Goal: Information Seeking & Learning: Learn about a topic

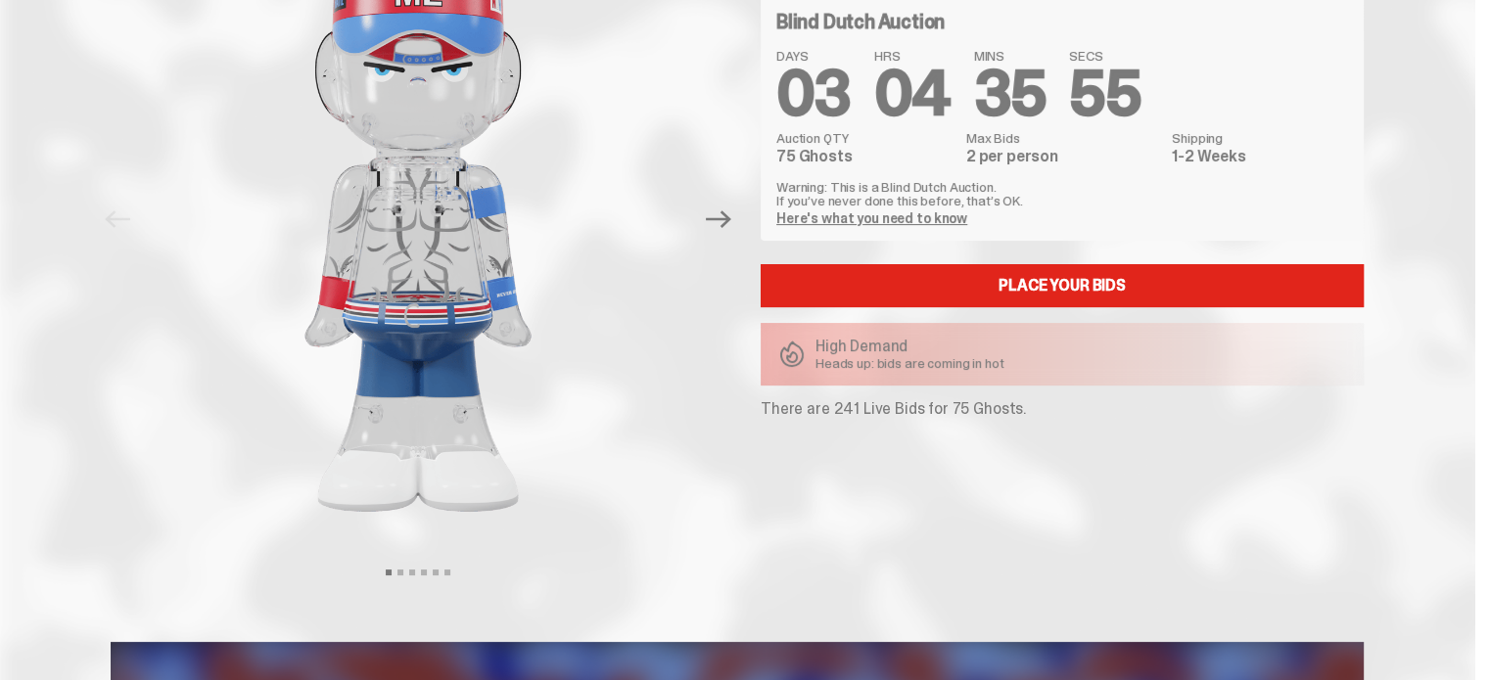
scroll to position [98, 0]
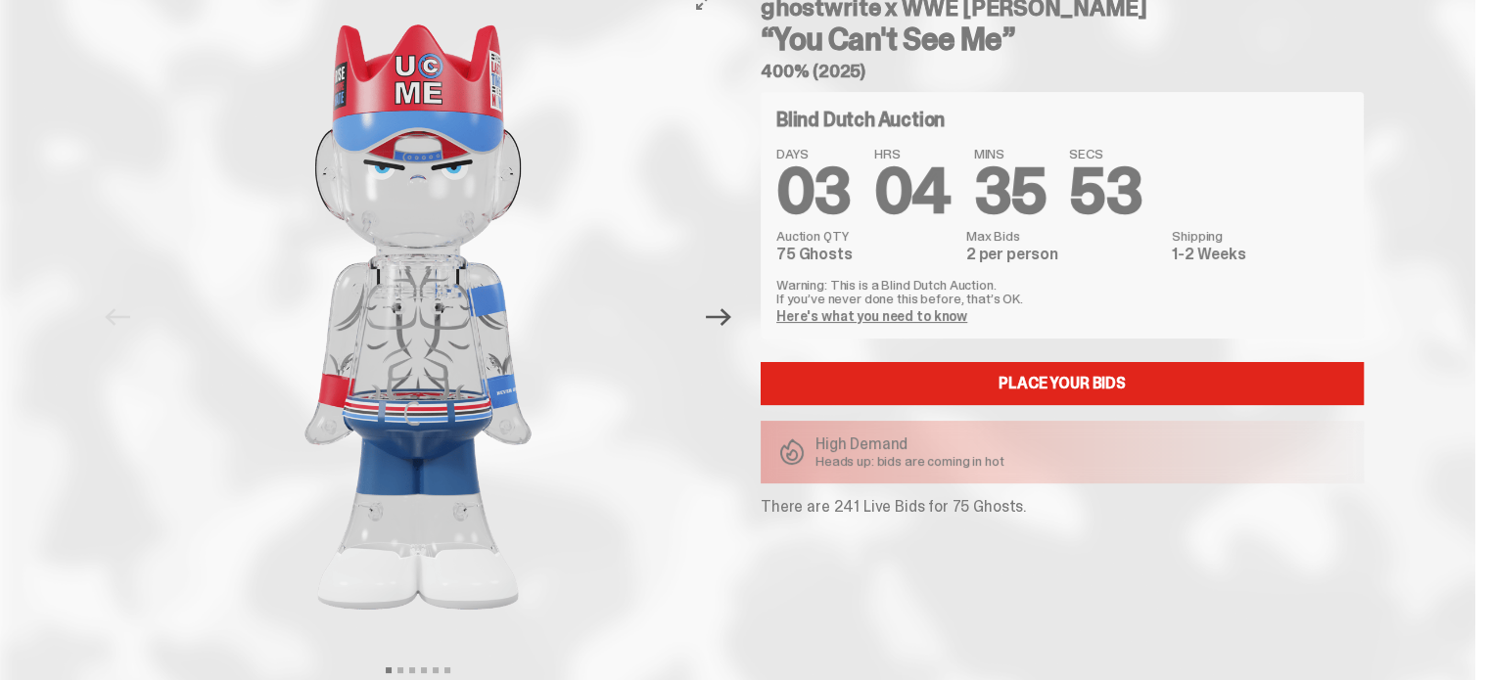
click at [730, 315] on icon "Next" at bounding box center [718, 316] width 25 height 25
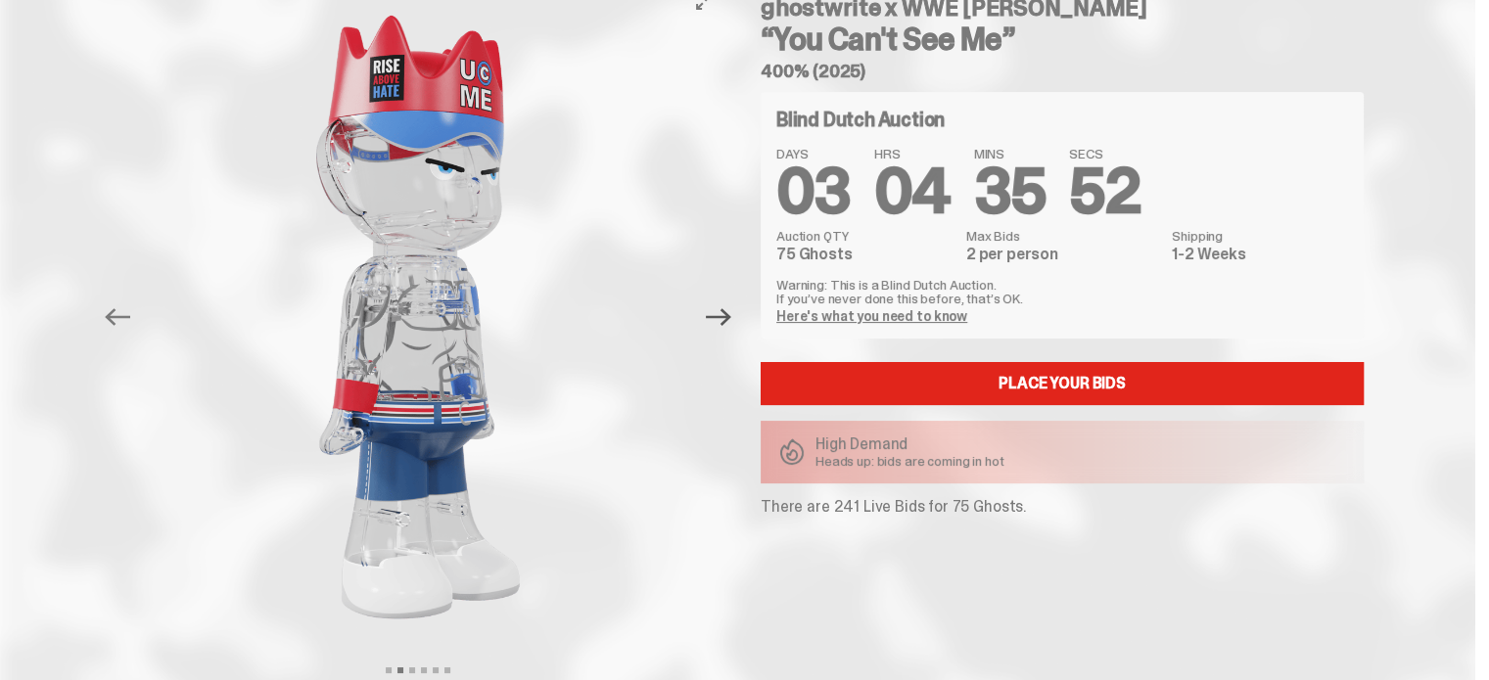
click at [728, 312] on icon "Next" at bounding box center [718, 316] width 25 height 25
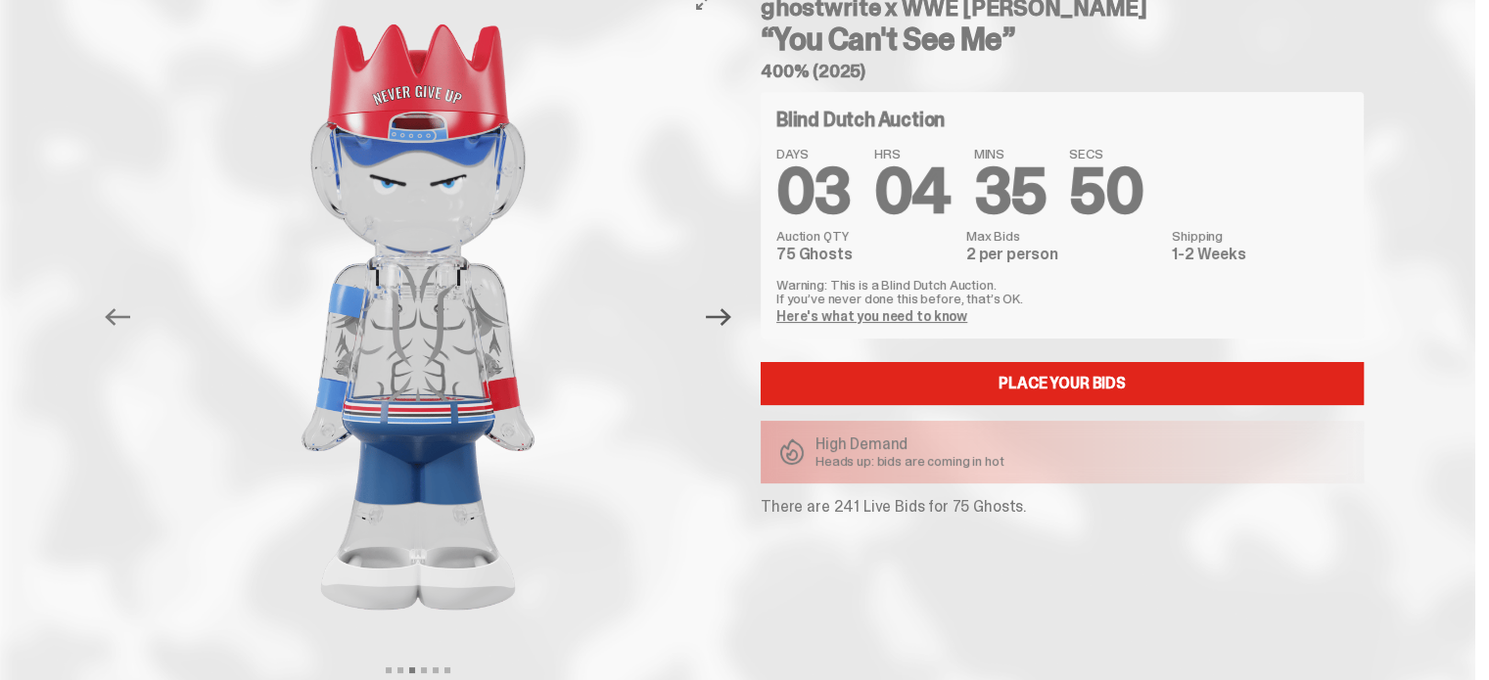
click at [728, 312] on icon "Next" at bounding box center [718, 316] width 25 height 25
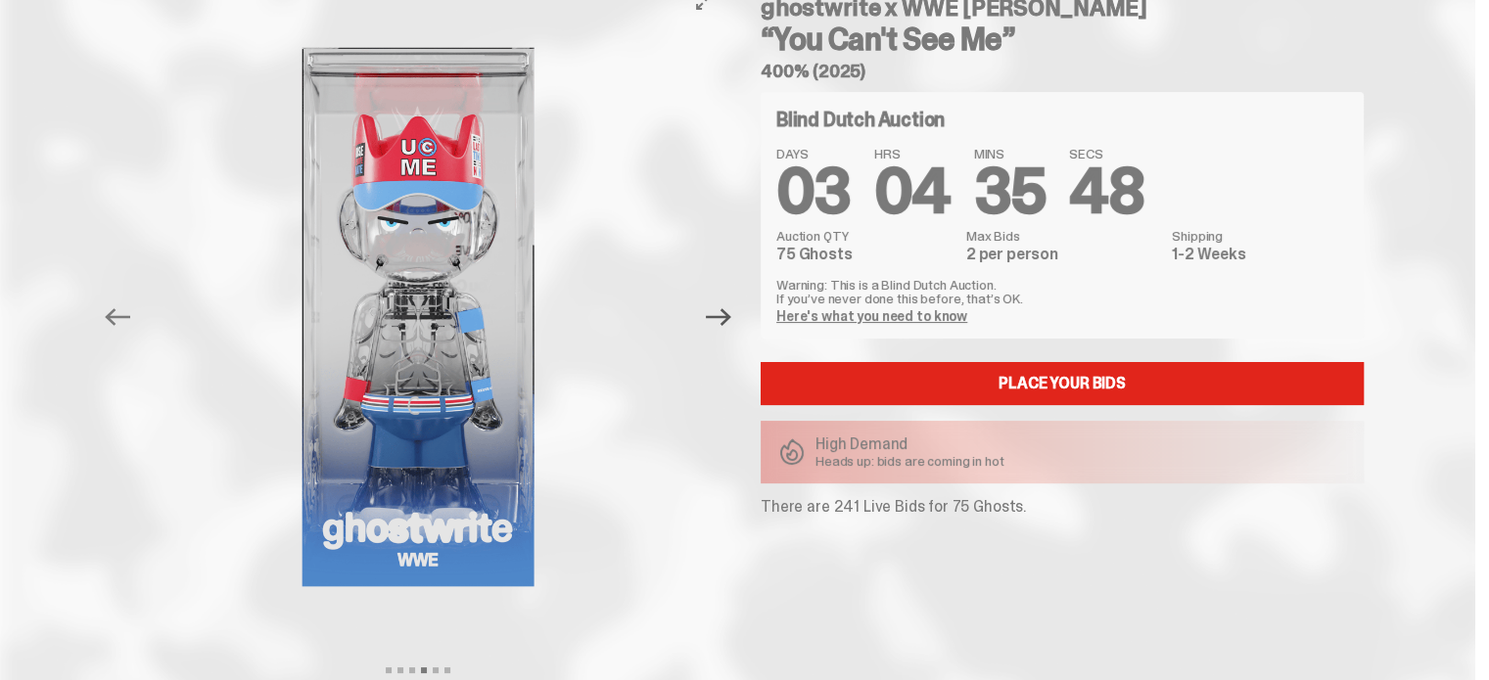
click at [728, 312] on icon "Next" at bounding box center [718, 316] width 25 height 25
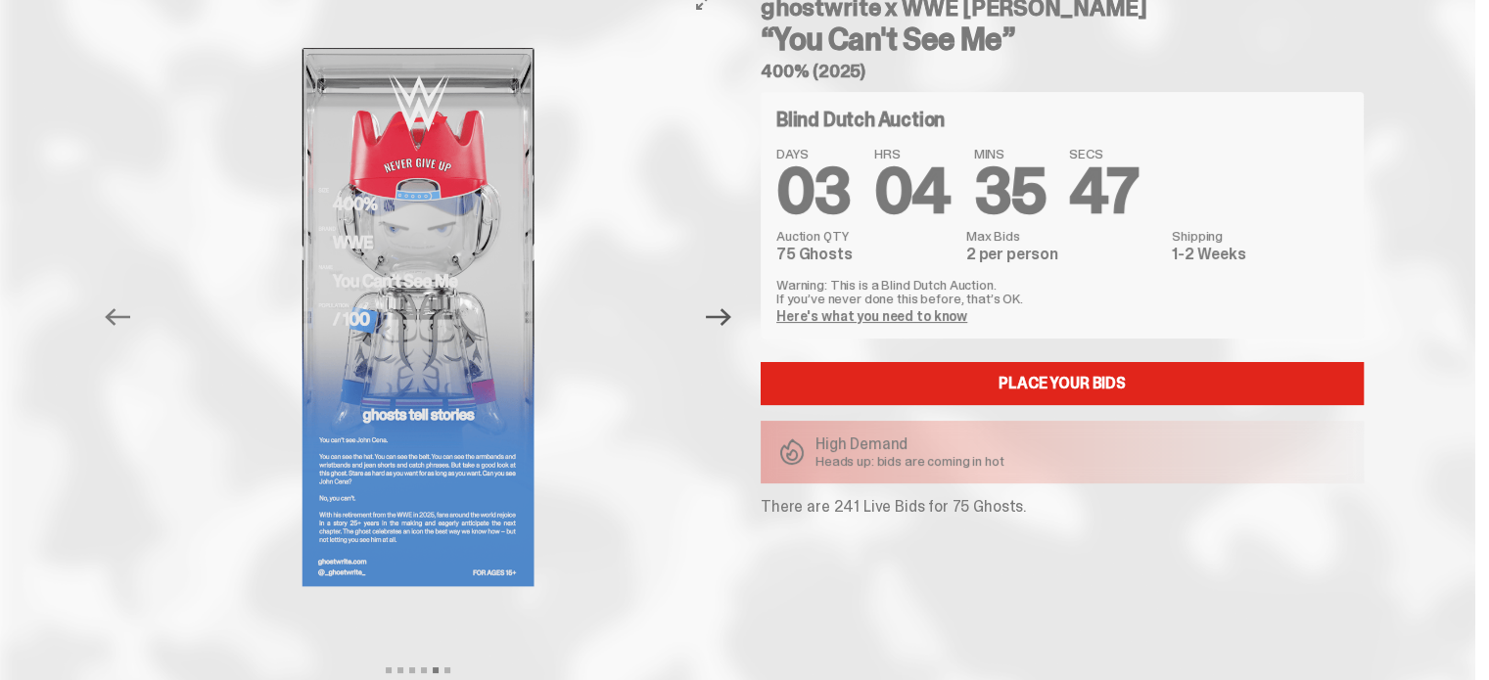
click at [728, 312] on icon "Next" at bounding box center [718, 316] width 25 height 25
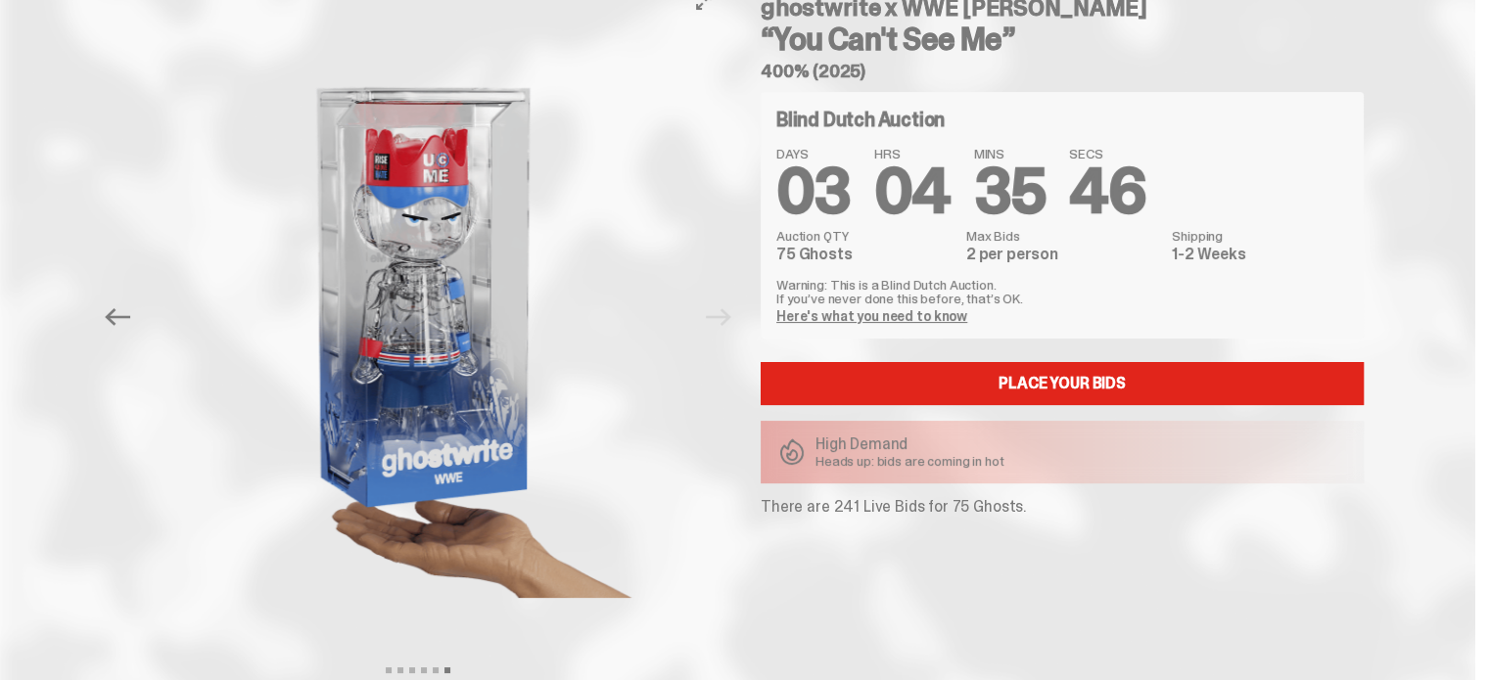
click at [728, 312] on div at bounding box center [425, 316] width 615 height 673
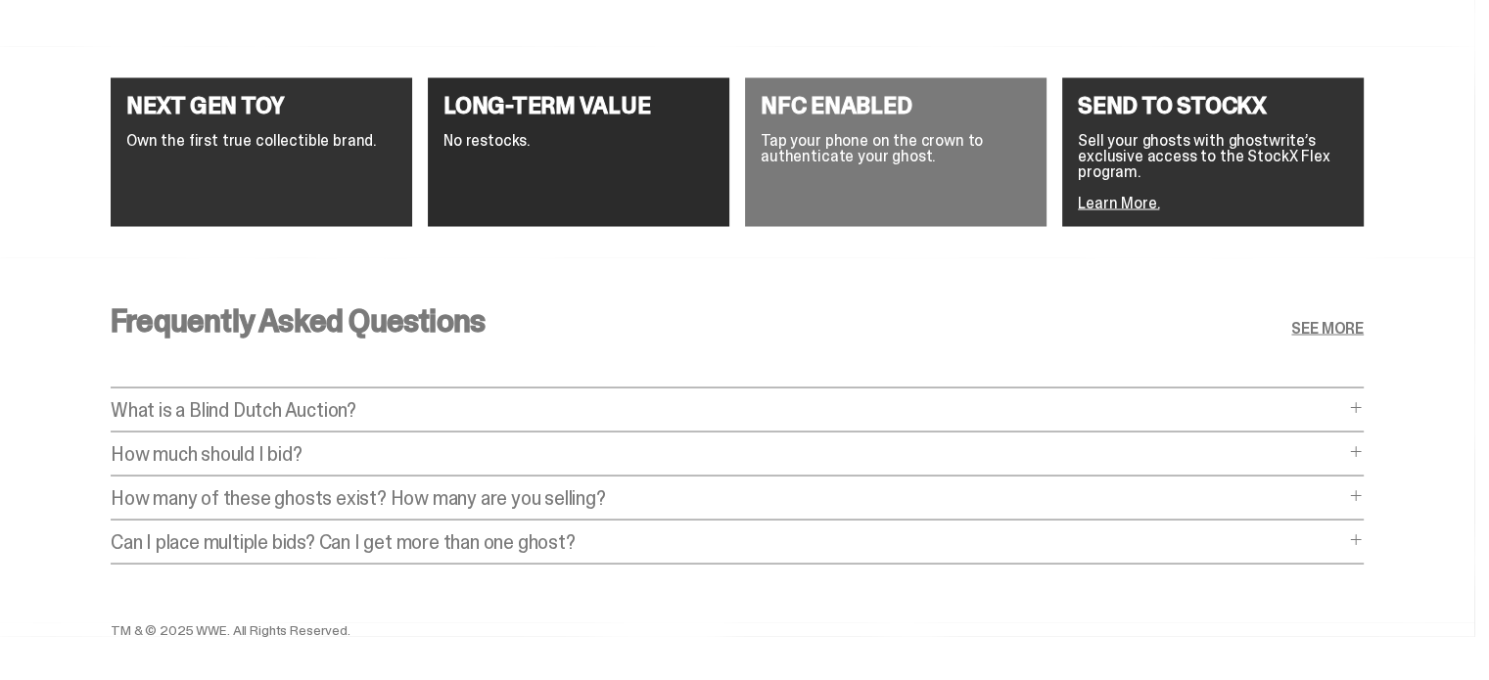
scroll to position [3719, 0]
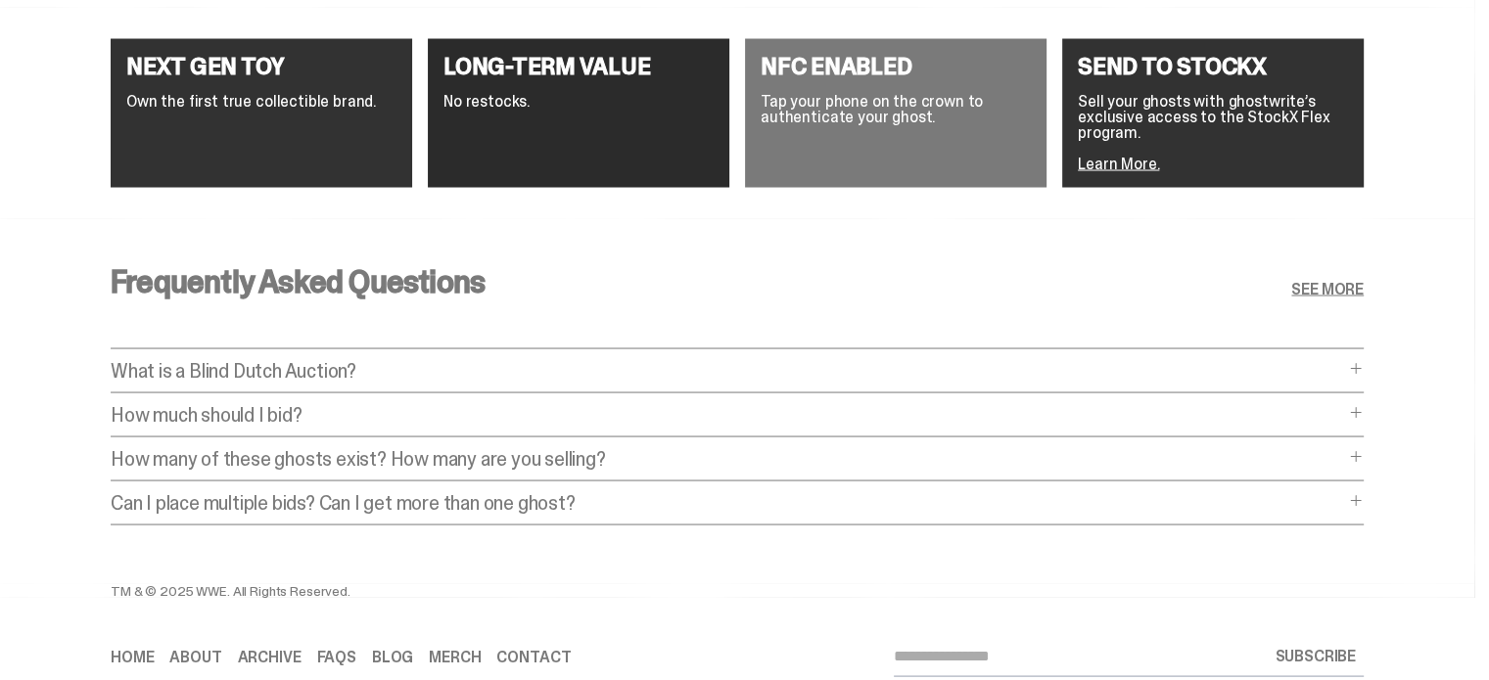
click at [235, 370] on p "What is a Blind Dutch Auction?" at bounding box center [727, 370] width 1233 height 20
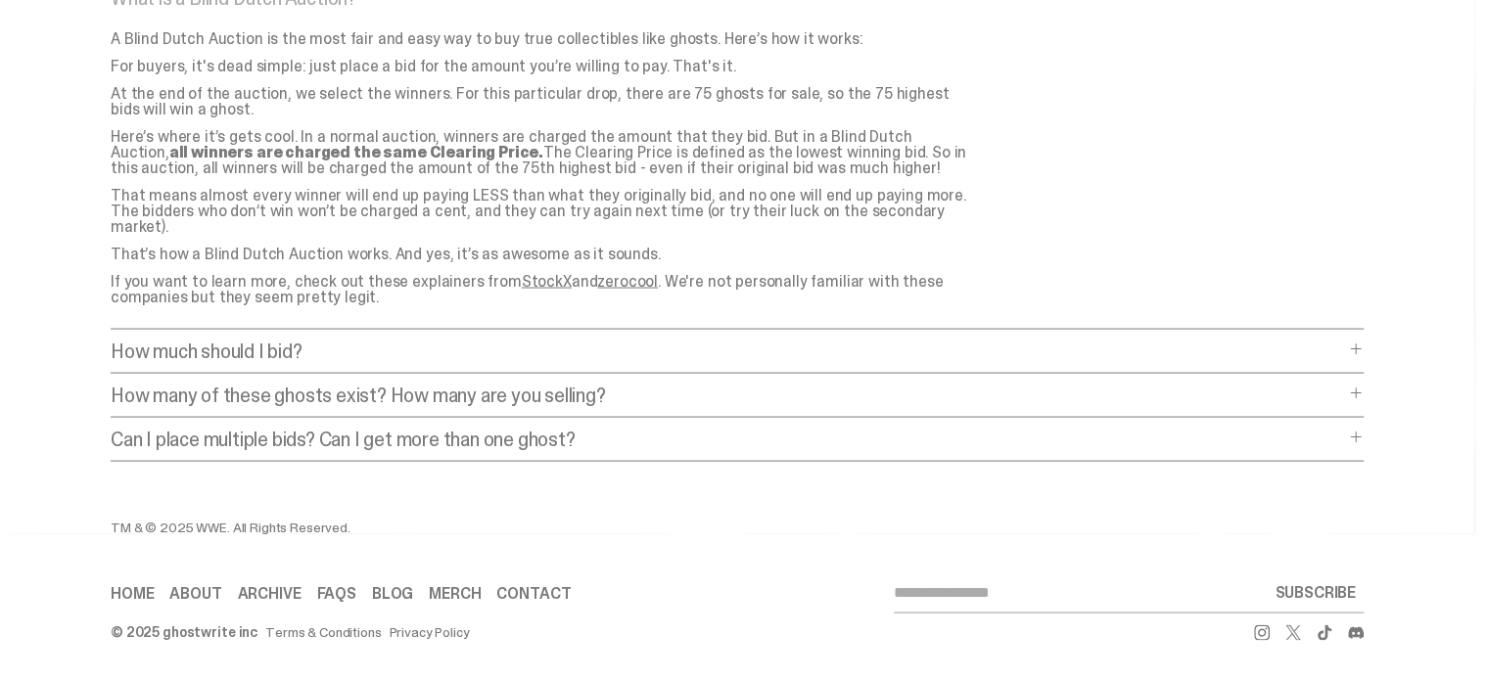
scroll to position [3975, 0]
click at [242, 345] on p "How much should I bid?" at bounding box center [727, 355] width 1233 height 20
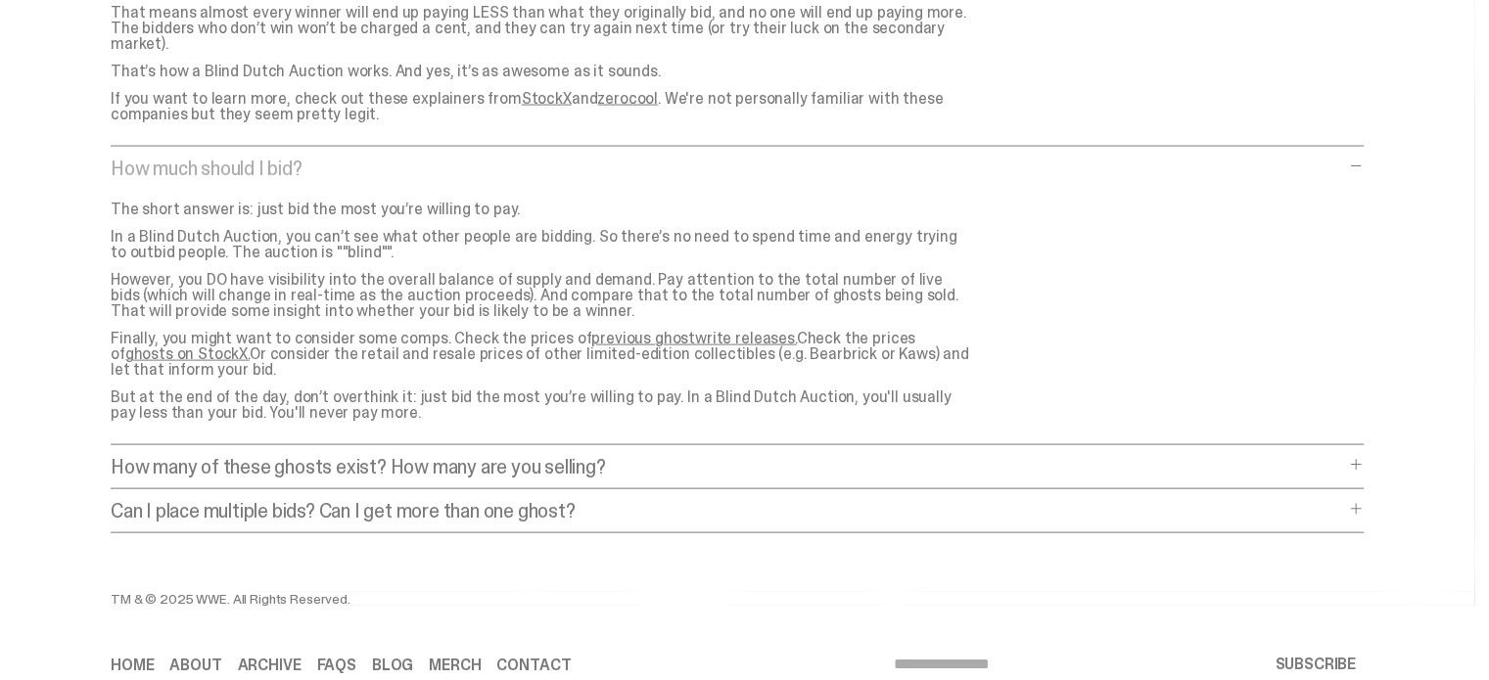
scroll to position [4208, 0]
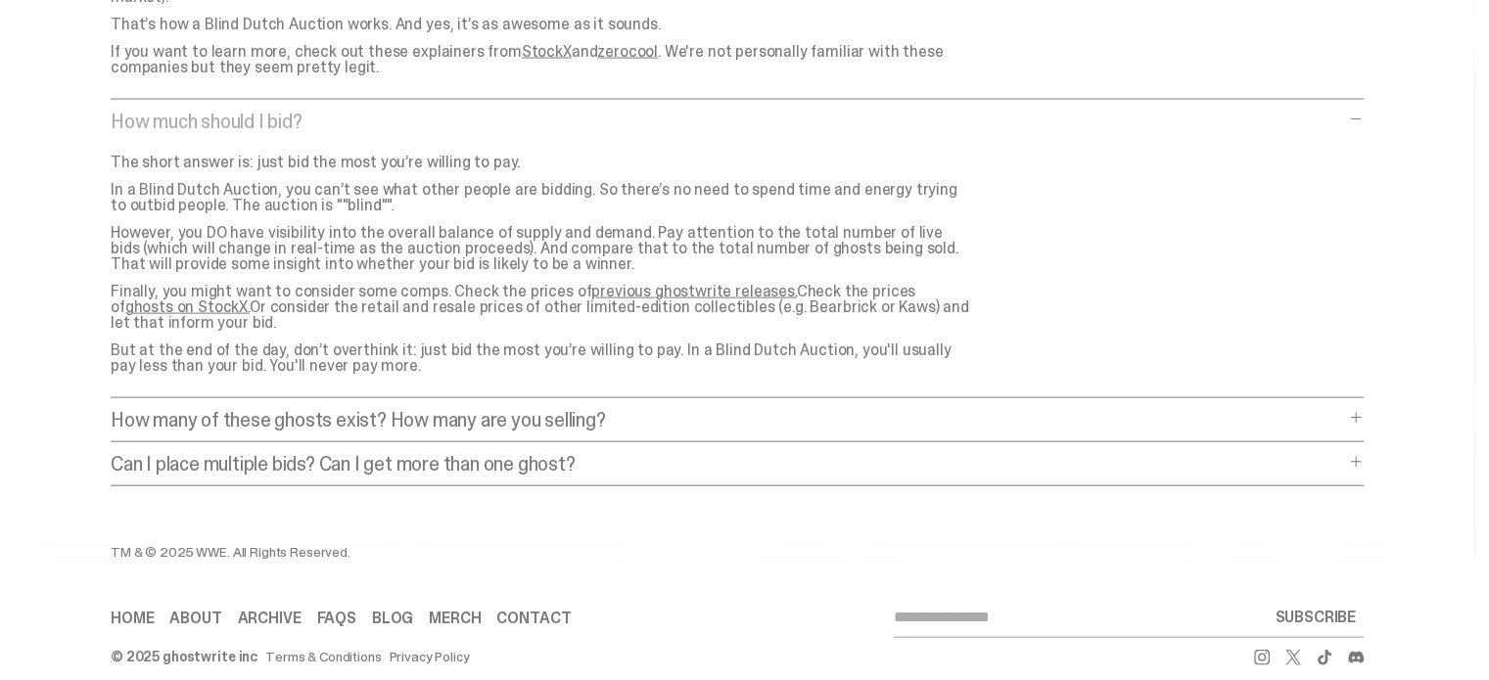
click at [205, 454] on p "Can I place multiple bids? Can I get more than one ghost?" at bounding box center [727, 464] width 1233 height 20
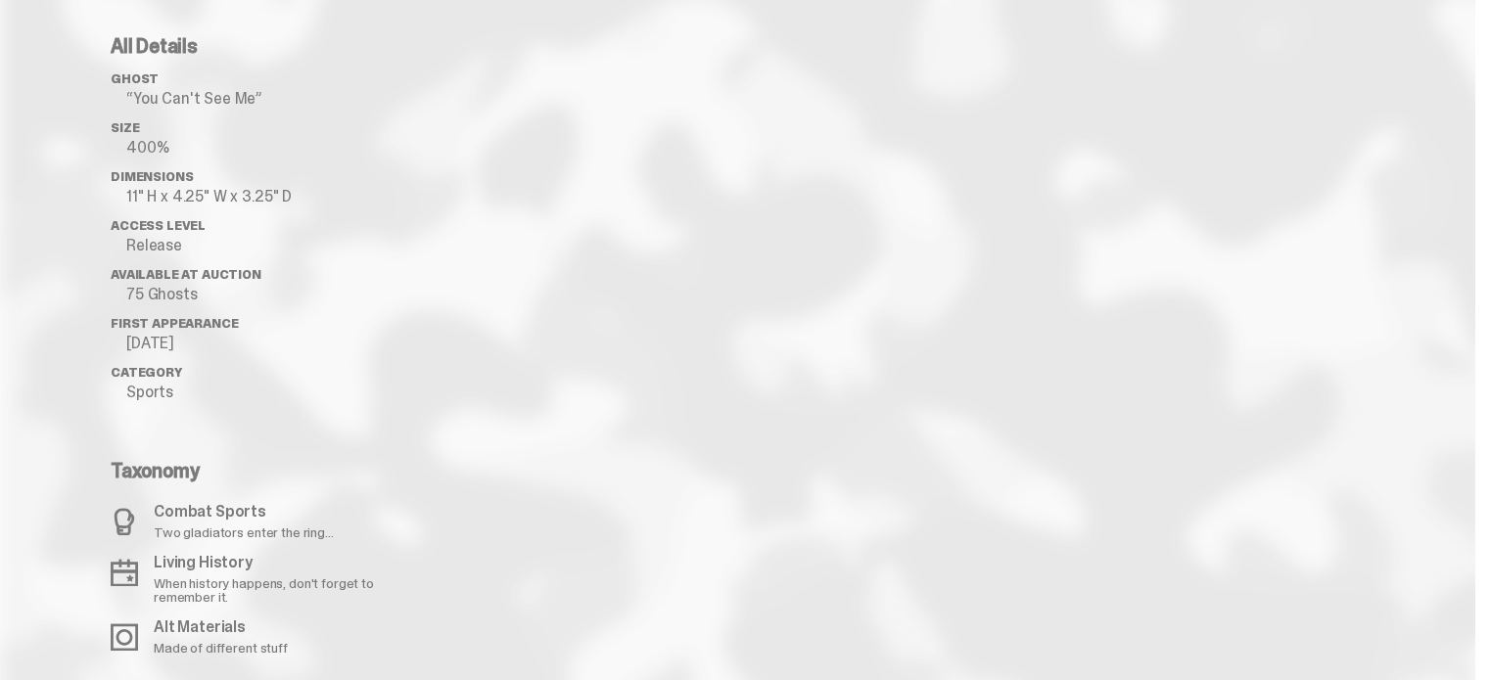
scroll to position [1110, 0]
